Goal: Task Accomplishment & Management: Manage account settings

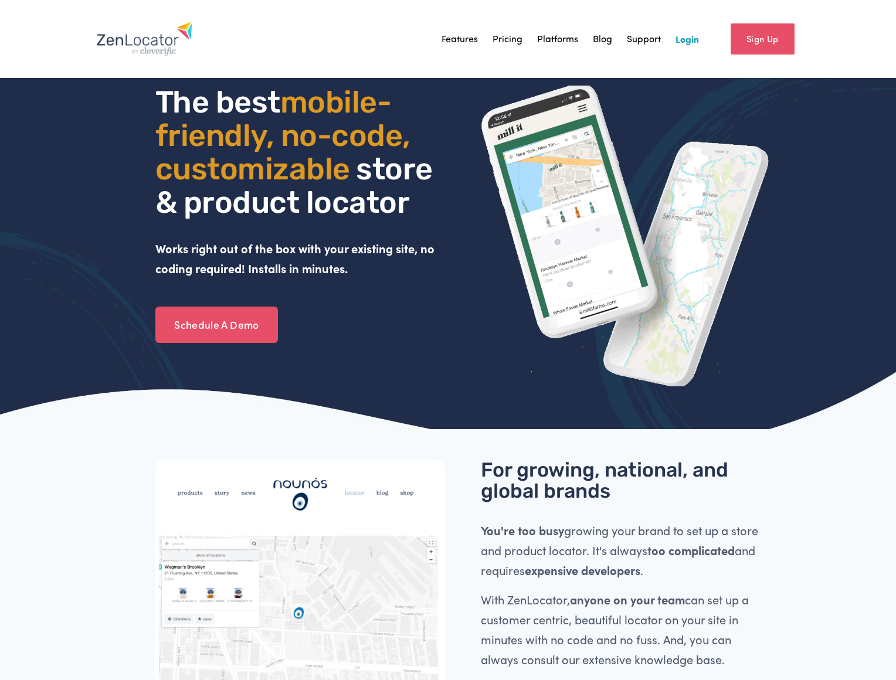
click at [683, 42] on link "Login" at bounding box center [687, 39] width 23 height 18
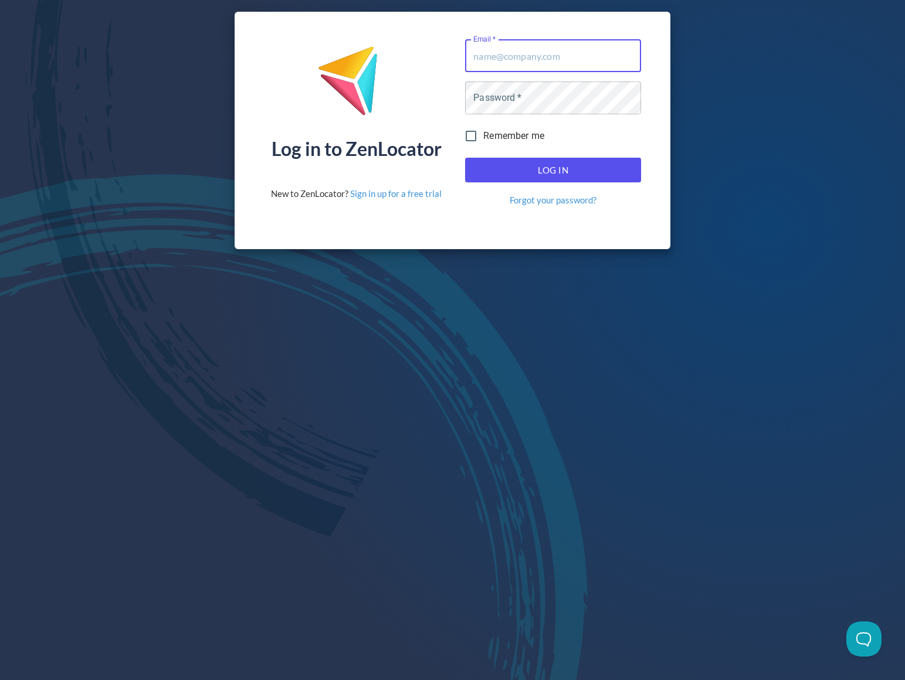
type input "[PERSON_NAME][EMAIL_ADDRESS][DOMAIN_NAME]"
click at [553, 170] on button "Log In" at bounding box center [553, 170] width 176 height 25
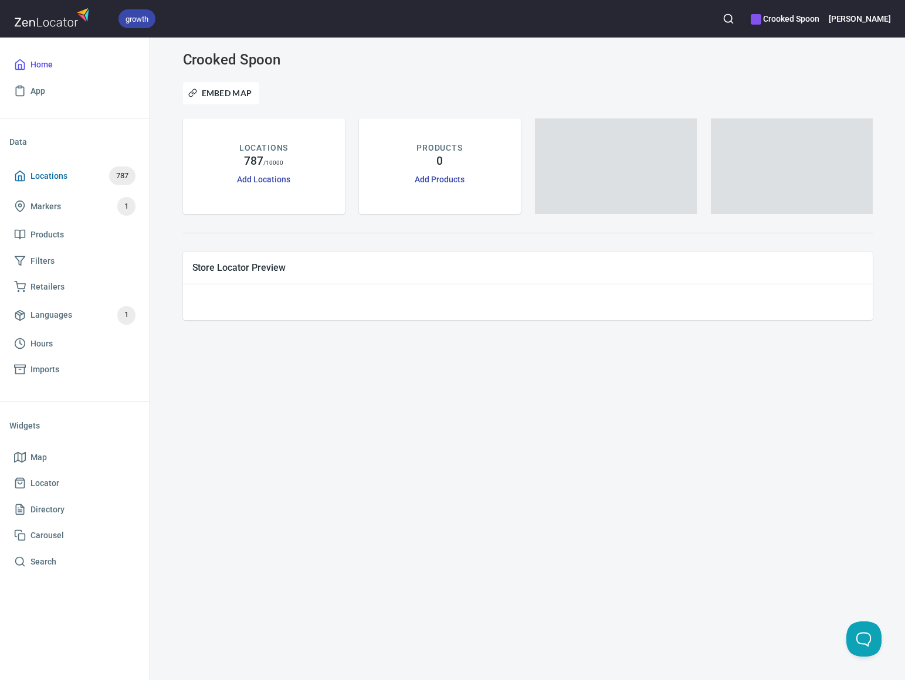
click at [64, 176] on span "Locations" at bounding box center [49, 176] width 37 height 15
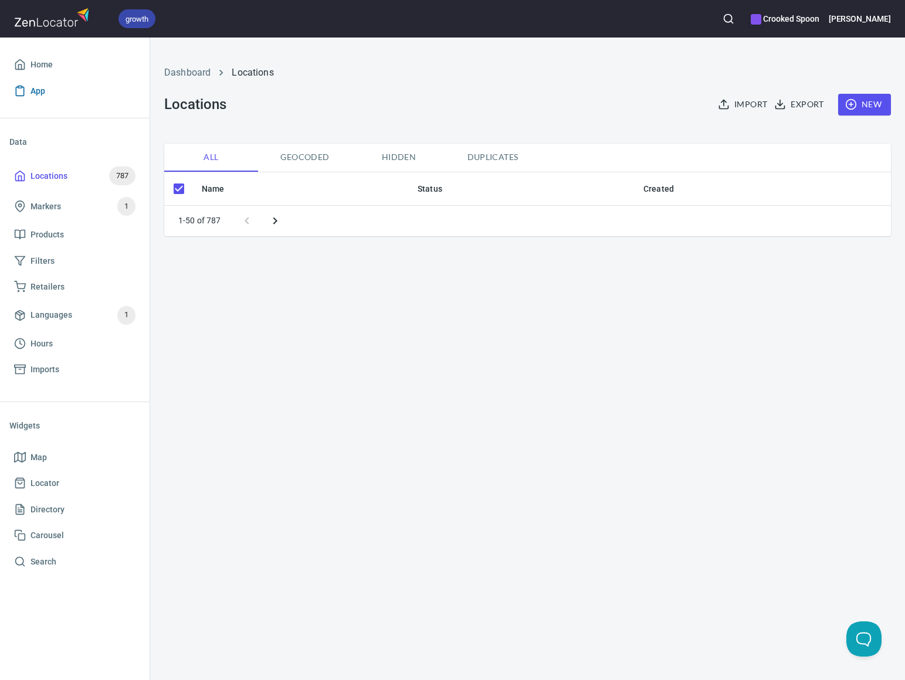
checkbox input "false"
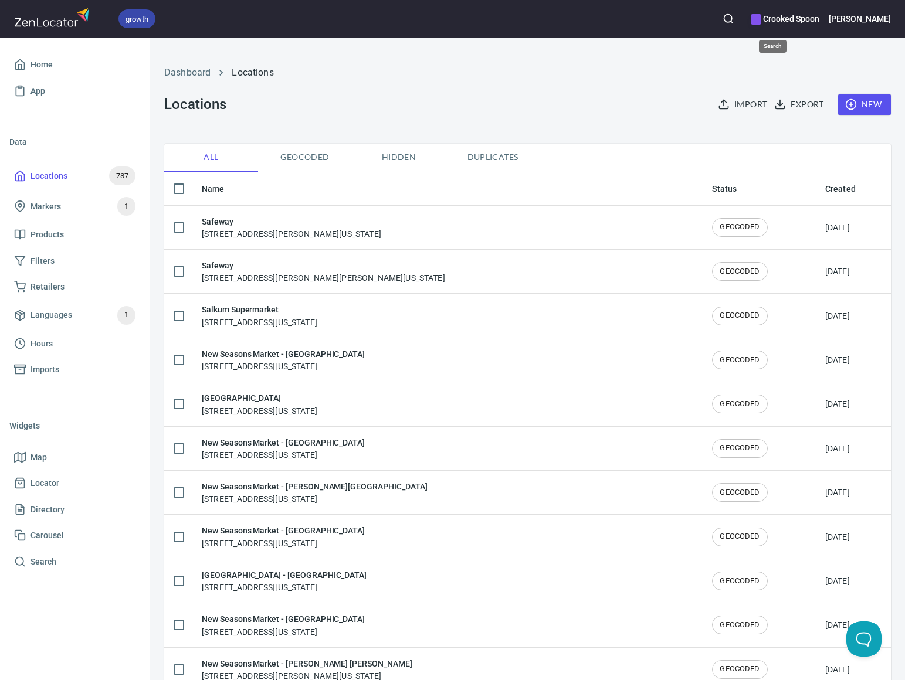
click at [734, 23] on icon "button" at bounding box center [729, 19] width 12 height 12
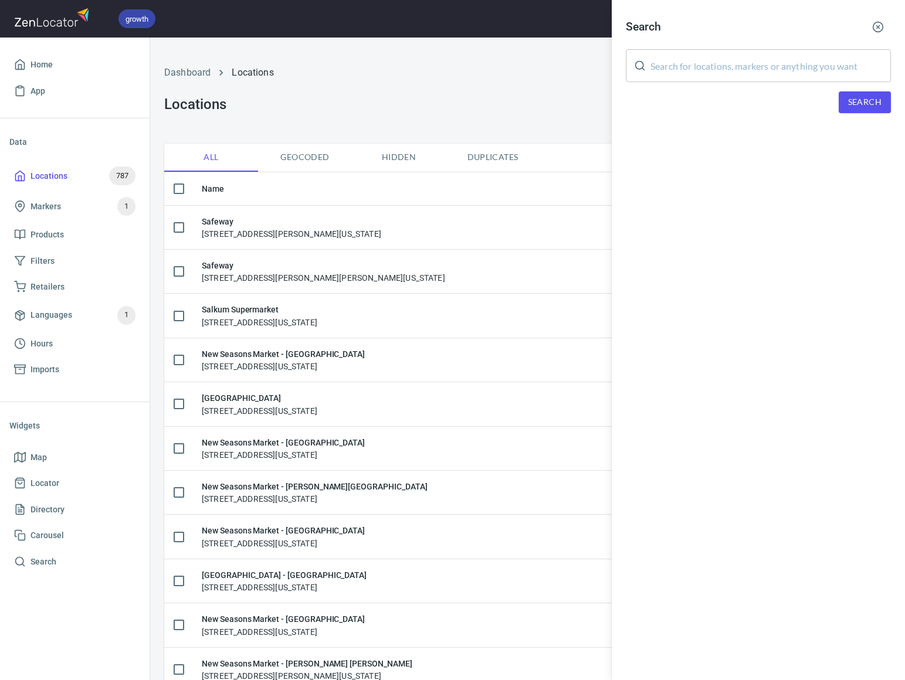
click at [674, 65] on input "text" at bounding box center [770, 65] width 240 height 33
type input "five markets"
click at [859, 96] on span "Search" at bounding box center [864, 102] width 33 height 15
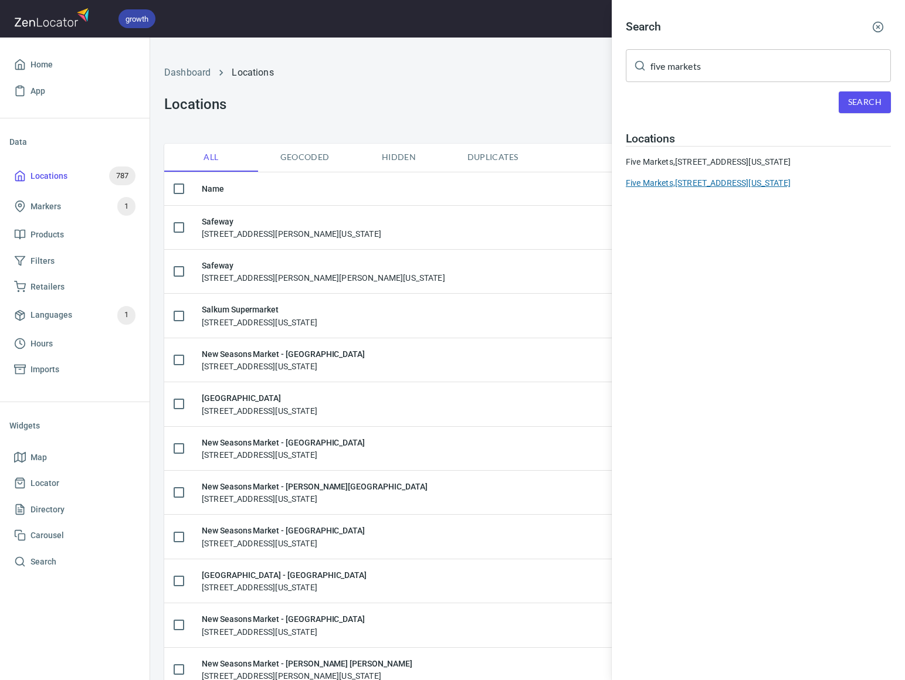
click at [734, 189] on div "Five Markets, [STREET_ADDRESS][US_STATE]" at bounding box center [758, 183] width 265 height 12
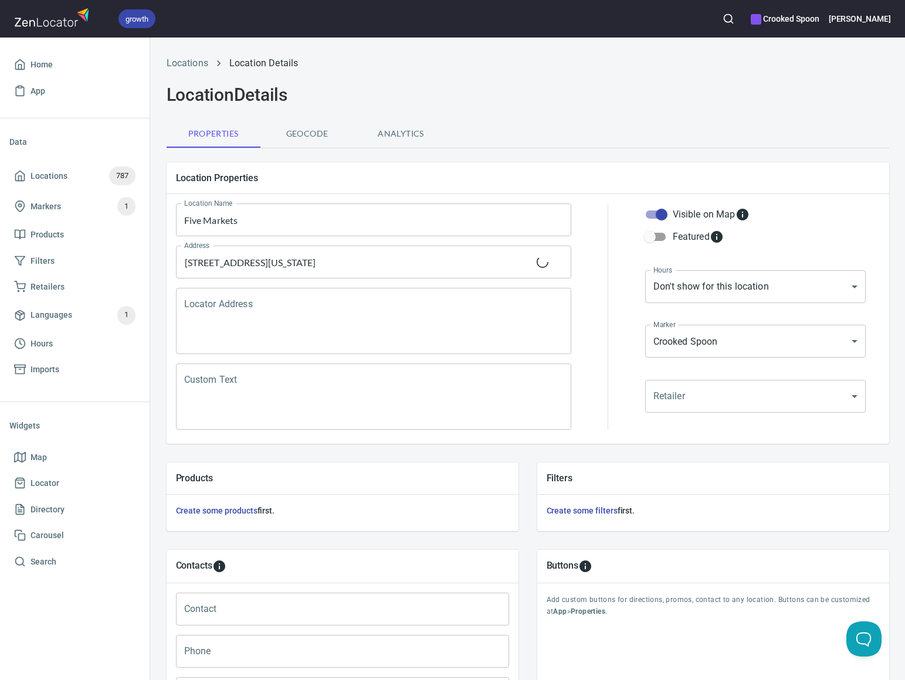
scroll to position [199, 0]
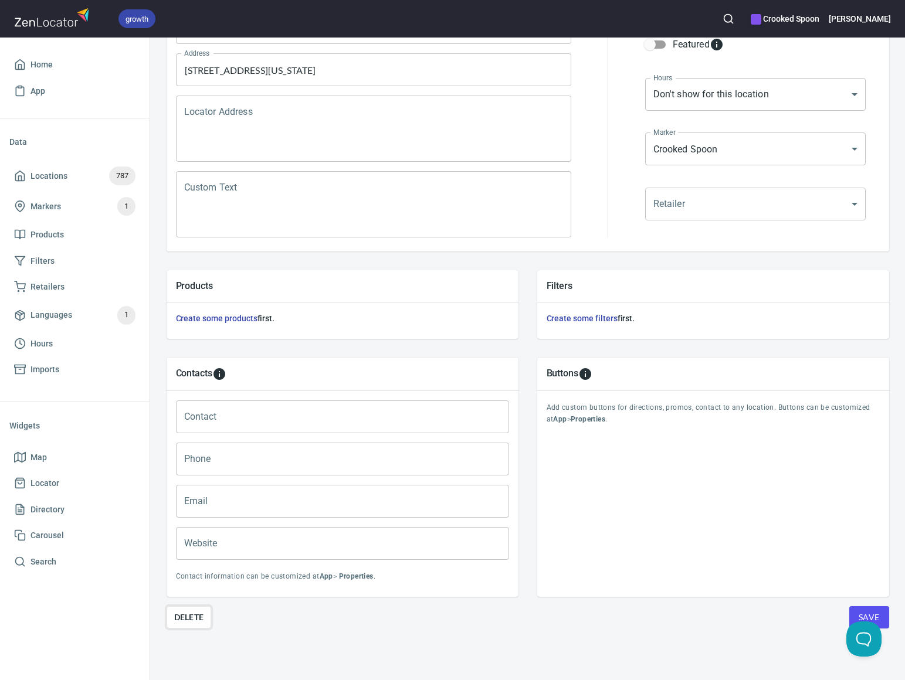
click at [204, 606] on button "Delete" at bounding box center [189, 617] width 45 height 22
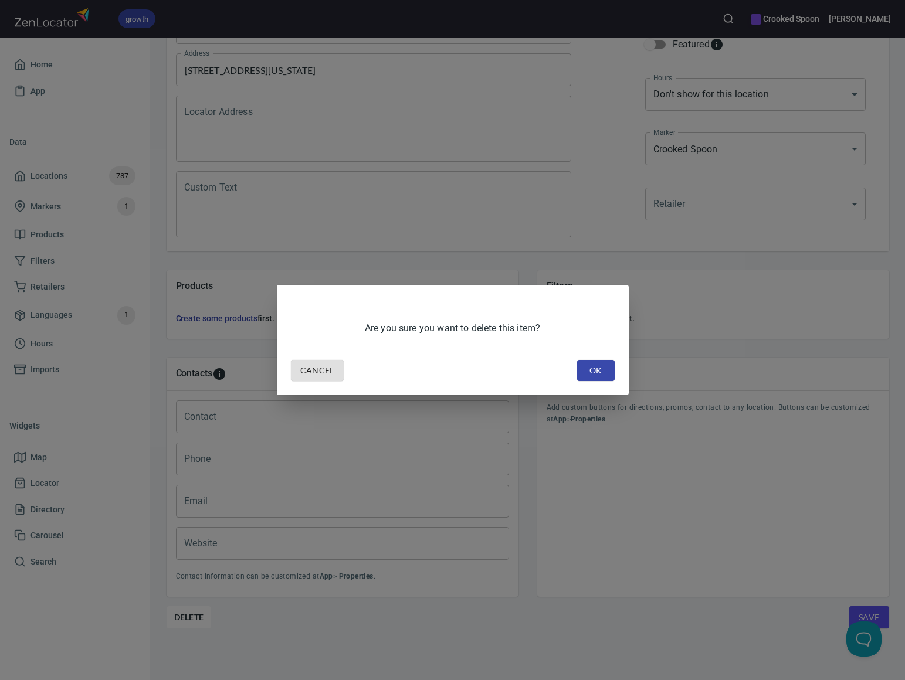
click at [606, 371] on button "OK" at bounding box center [596, 371] width 38 height 22
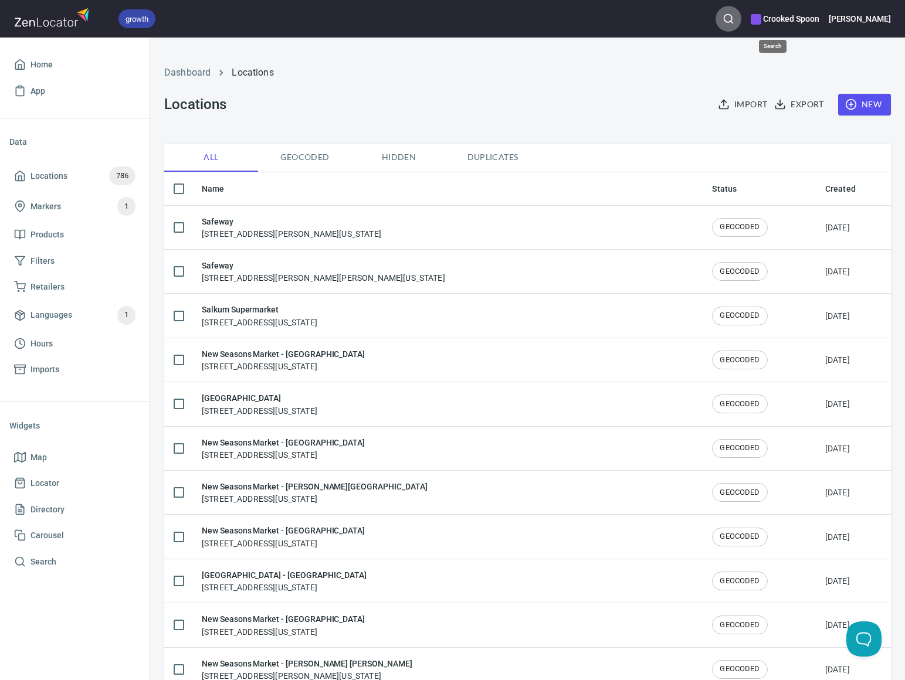
click at [734, 17] on icon "button" at bounding box center [729, 19] width 12 height 12
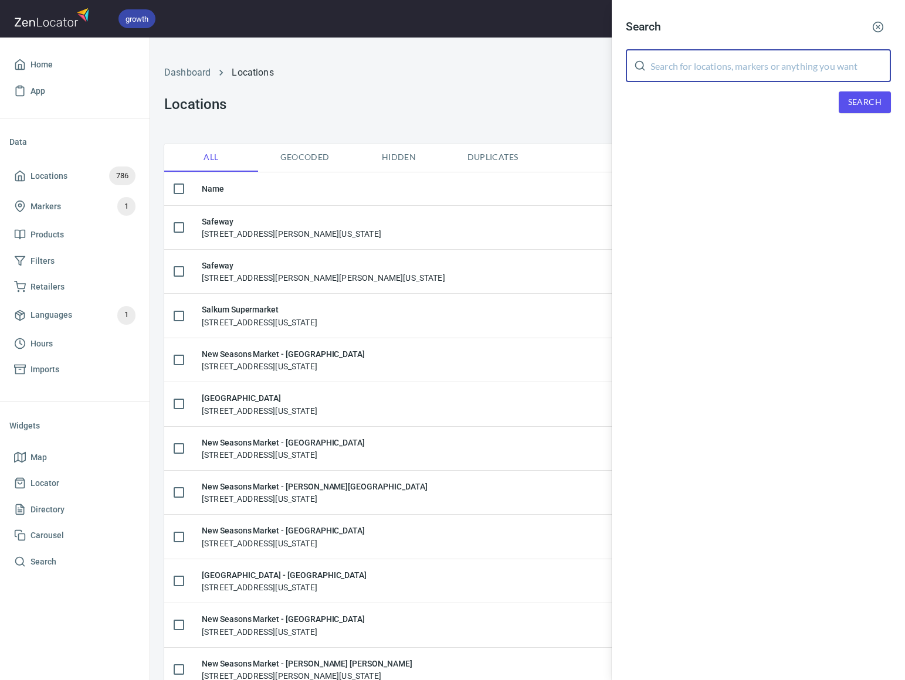
click at [714, 59] on input "text" at bounding box center [770, 65] width 240 height 33
type input "andronico's"
click at [876, 106] on span "Search" at bounding box center [864, 102] width 33 height 15
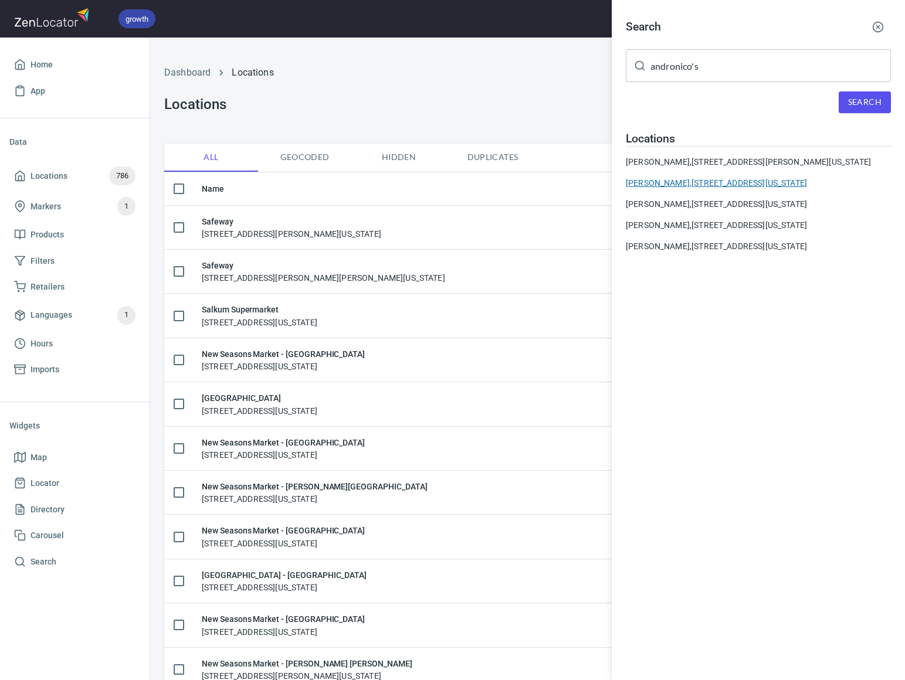
click at [787, 189] on div "[PERSON_NAME], [STREET_ADDRESS][US_STATE]" at bounding box center [758, 183] width 265 height 12
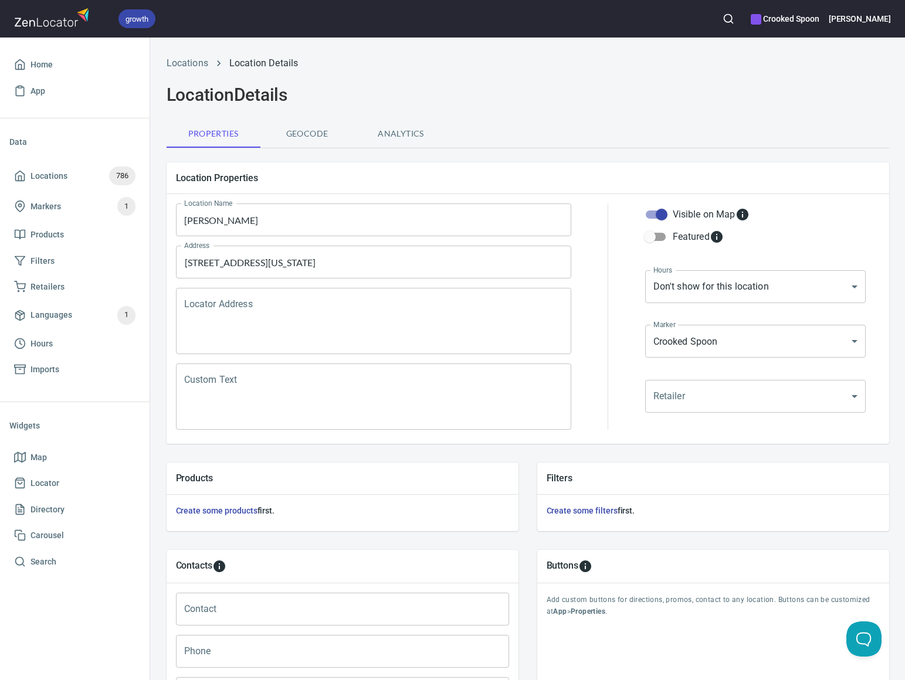
scroll to position [199, 0]
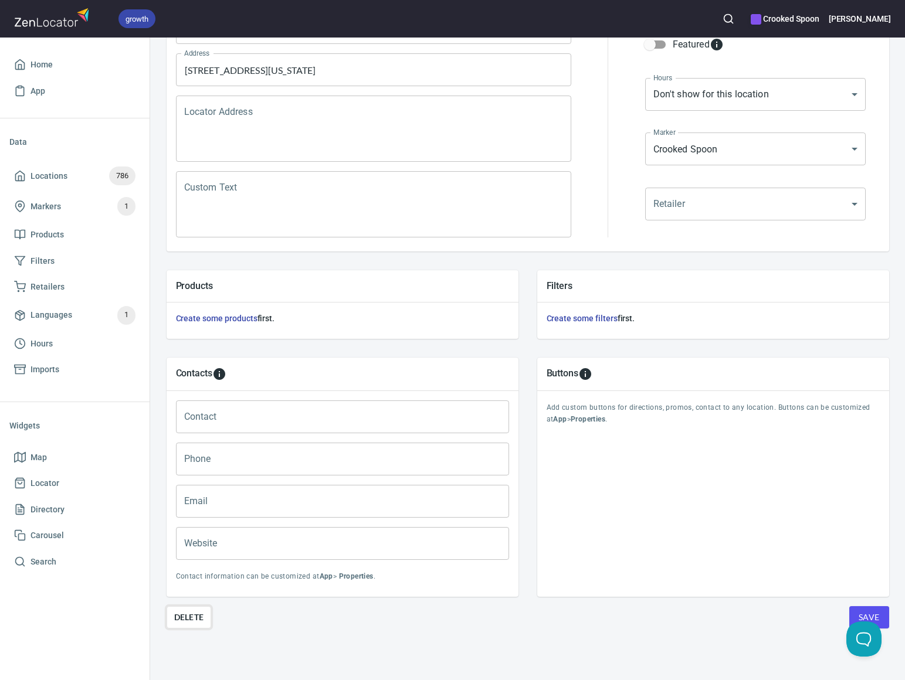
click at [192, 614] on span "Delete" at bounding box center [189, 618] width 30 height 14
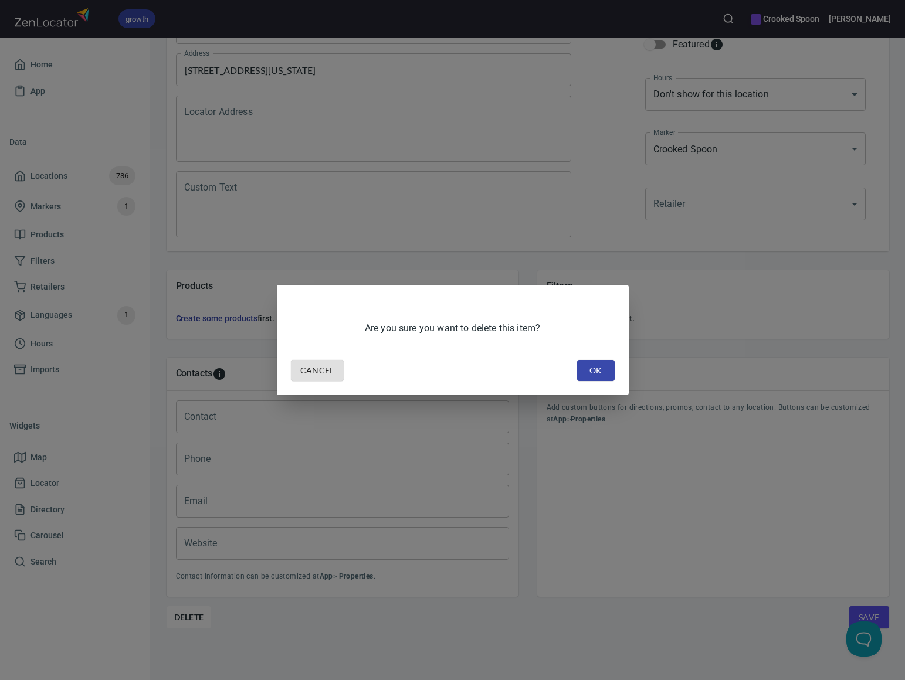
click at [605, 367] on button "OK" at bounding box center [596, 371] width 38 height 22
